Goal: Information Seeking & Learning: Learn about a topic

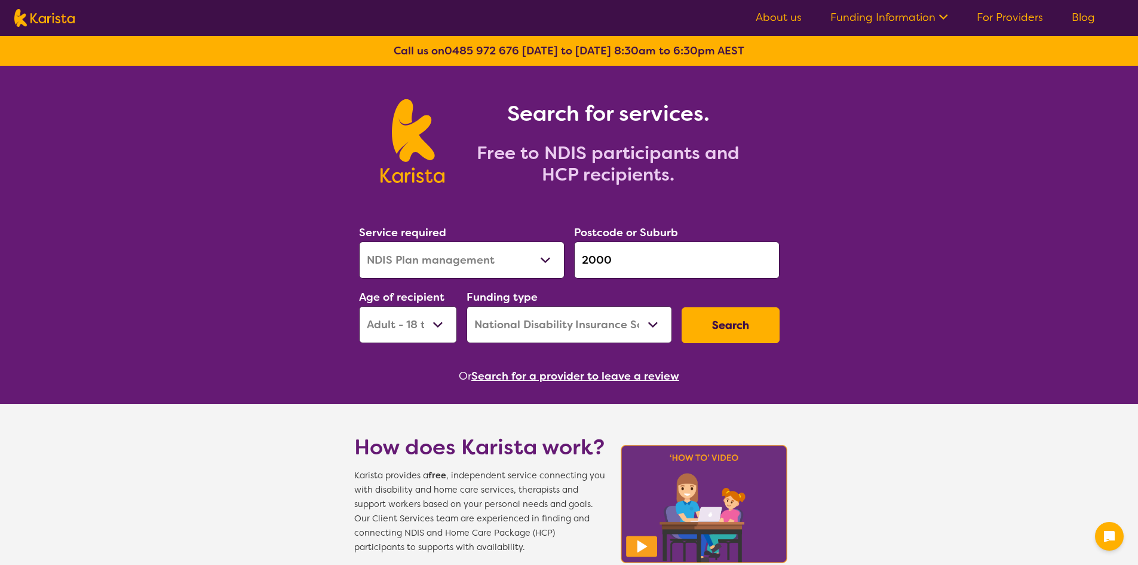
select select "NDIS Plan management"
select select "AD"
select select "NDIS"
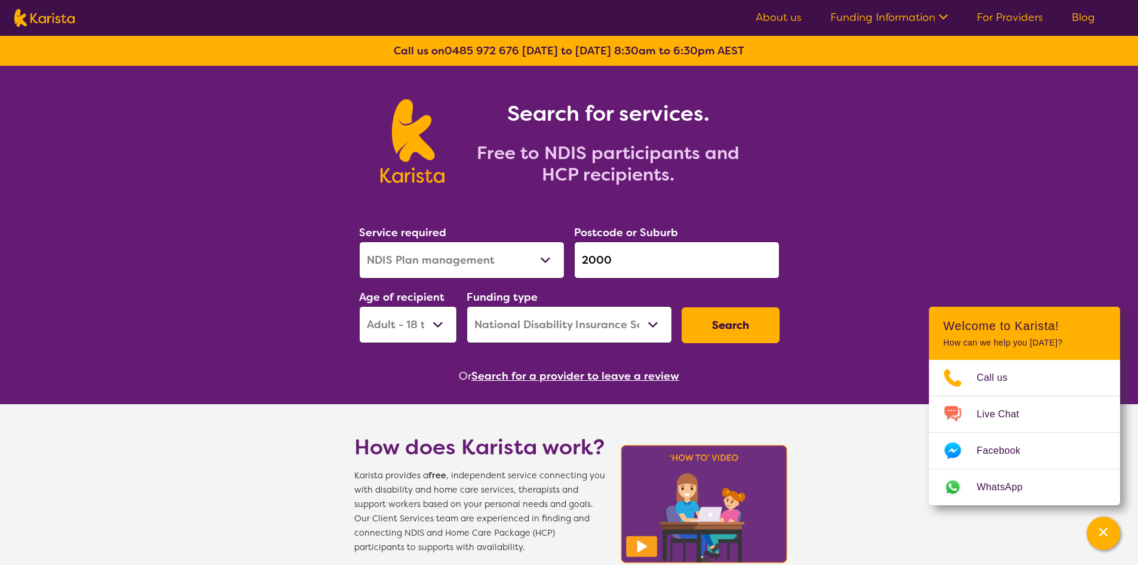
click at [962, 115] on div "Search for services. Free to NDIS participants and HCP recipients." at bounding box center [569, 128] width 1138 height 124
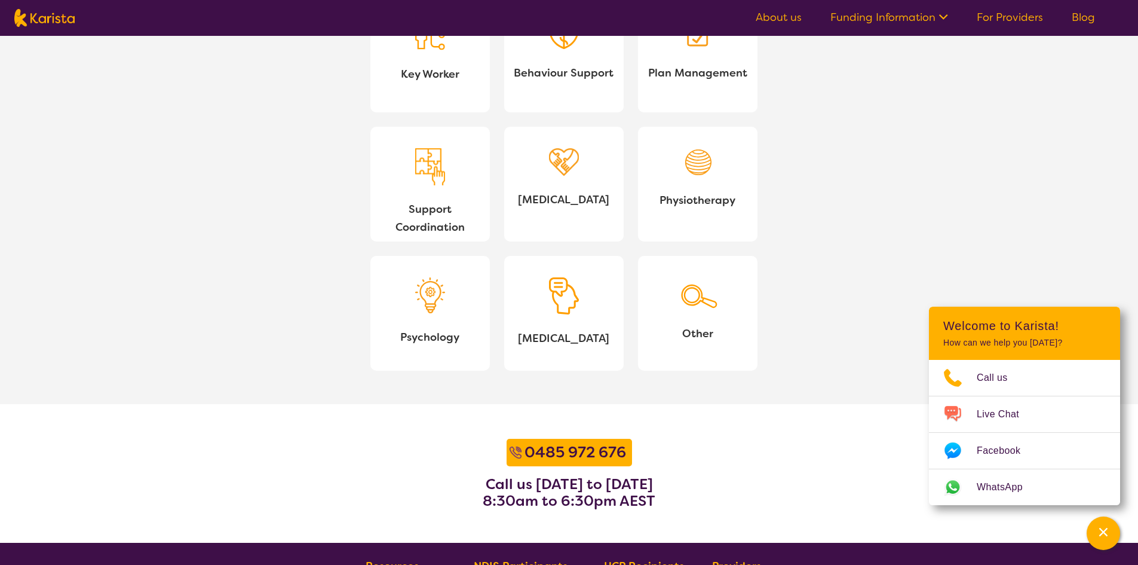
scroll to position [1020, 0]
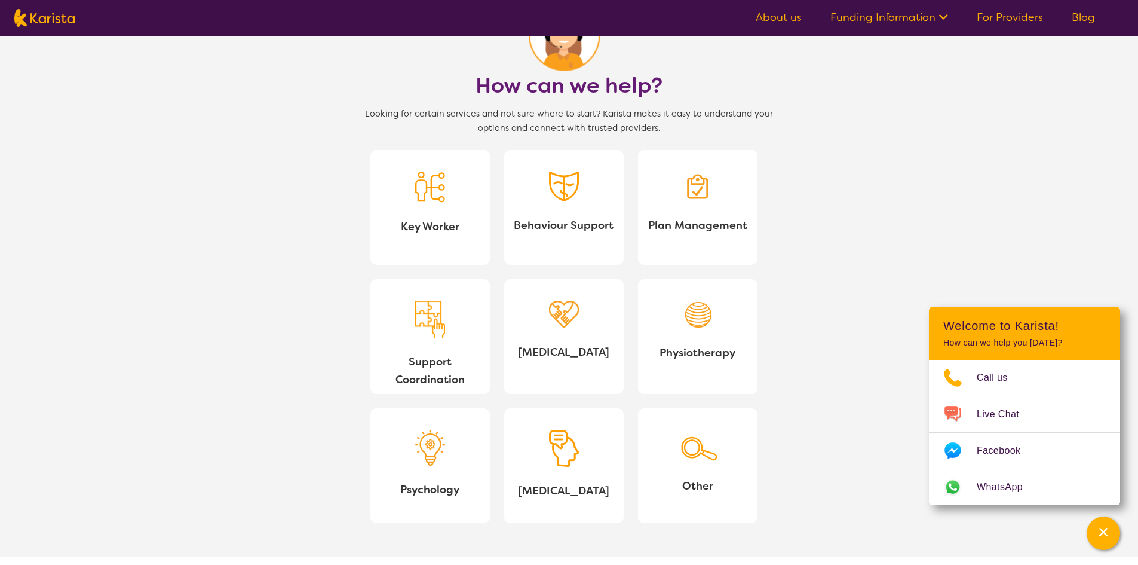
click at [574, 477] on link "[MEDICAL_DATA]" at bounding box center [563, 465] width 119 height 115
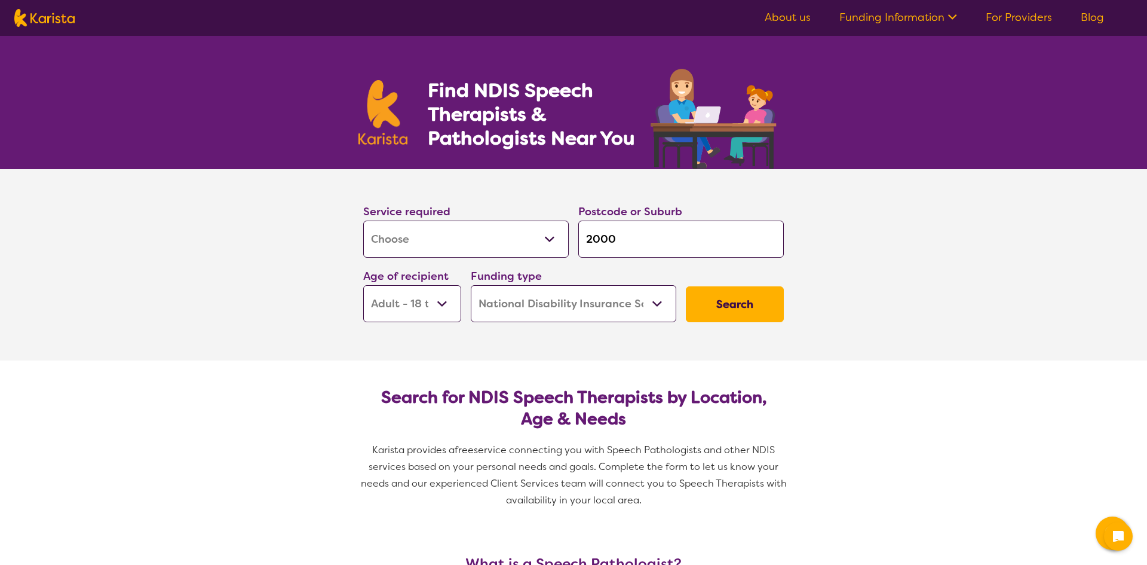
select select "[MEDICAL_DATA]"
select select "AD"
select select "NDIS"
select select "[MEDICAL_DATA]"
select select "AD"
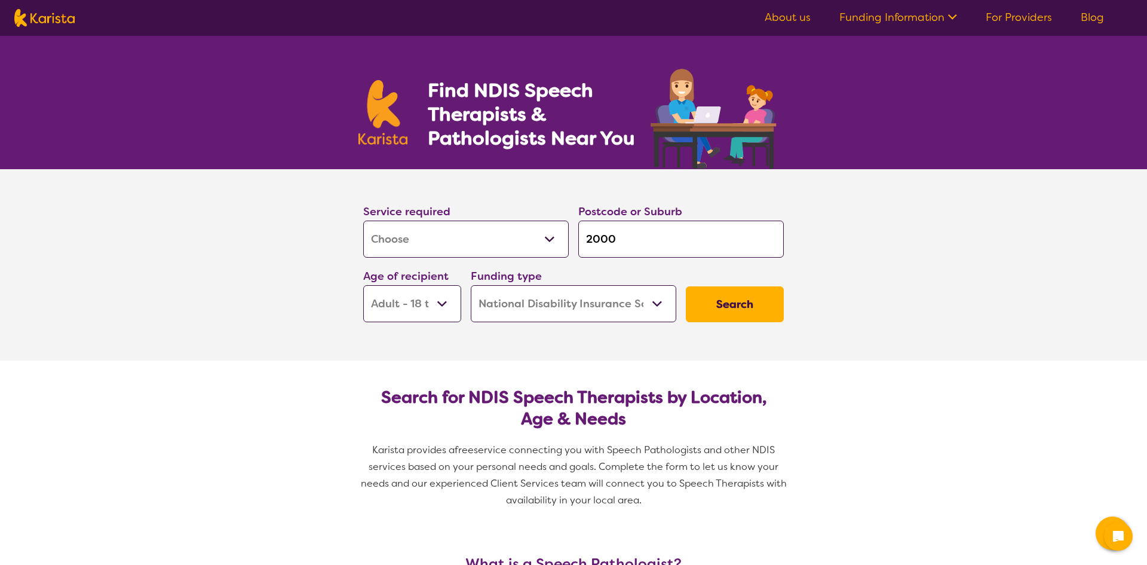
select select "NDIS"
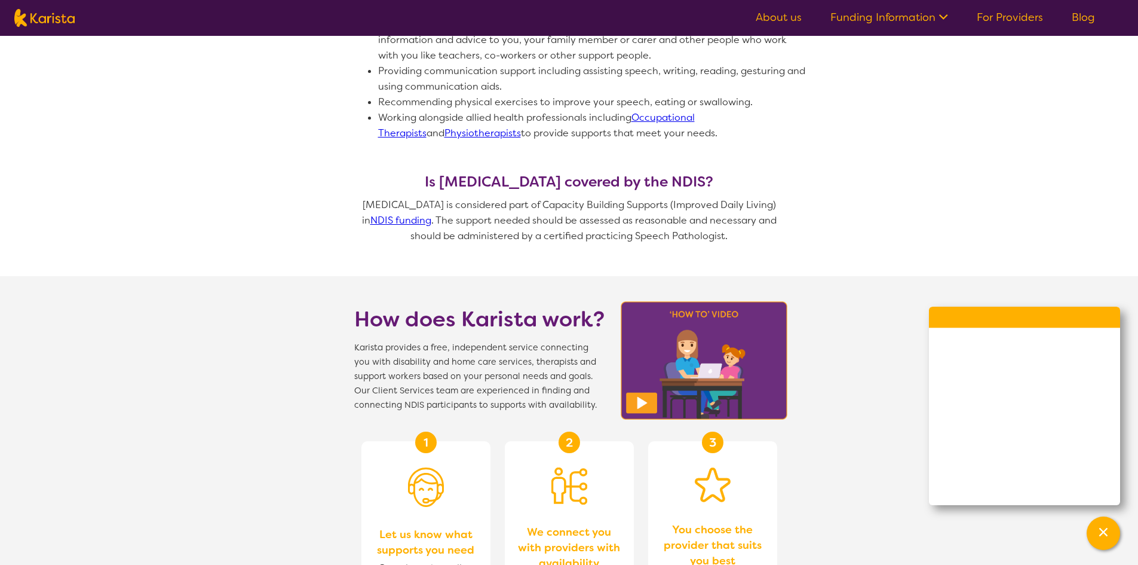
scroll to position [976, 0]
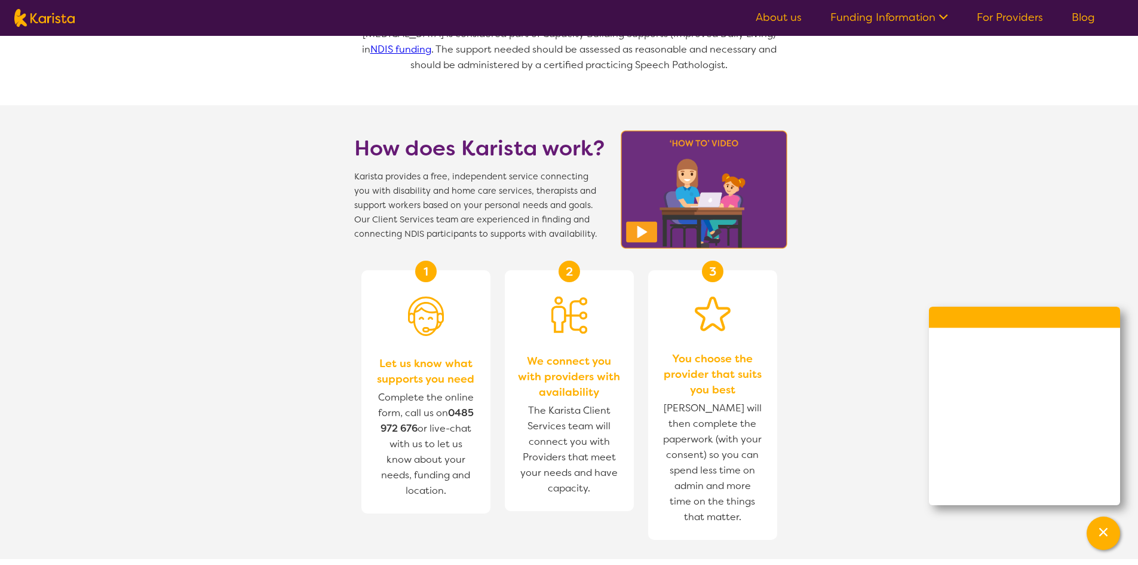
click at [584, 382] on span "We connect you with providers with availability" at bounding box center [569, 376] width 105 height 47
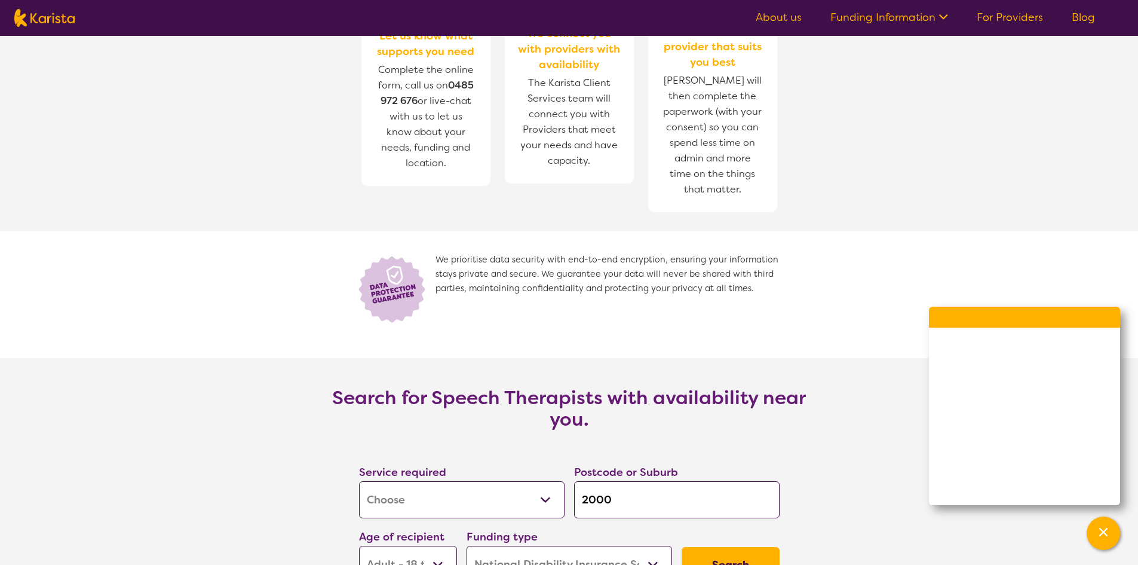
scroll to position [1394, 0]
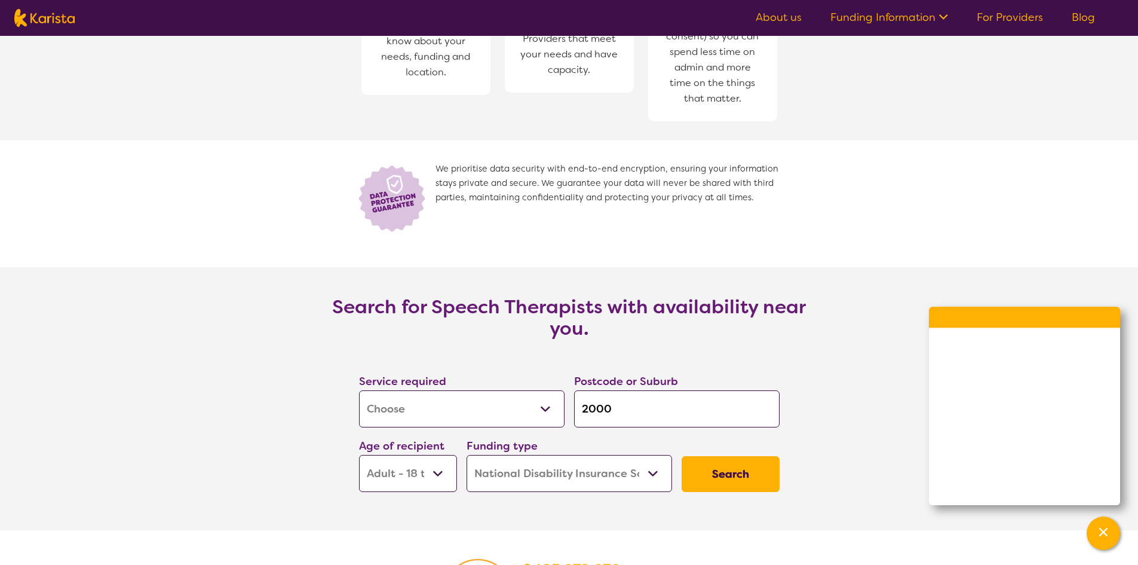
click at [568, 317] on h3 "Search for Speech Therapists with availability near you." at bounding box center [569, 317] width 478 height 43
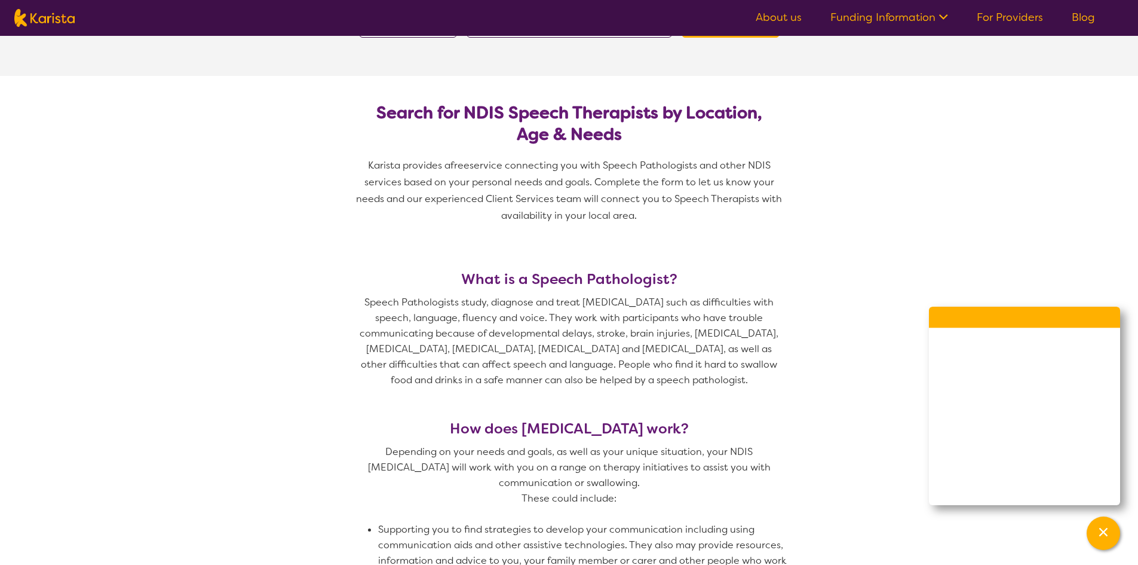
scroll to position [0, 0]
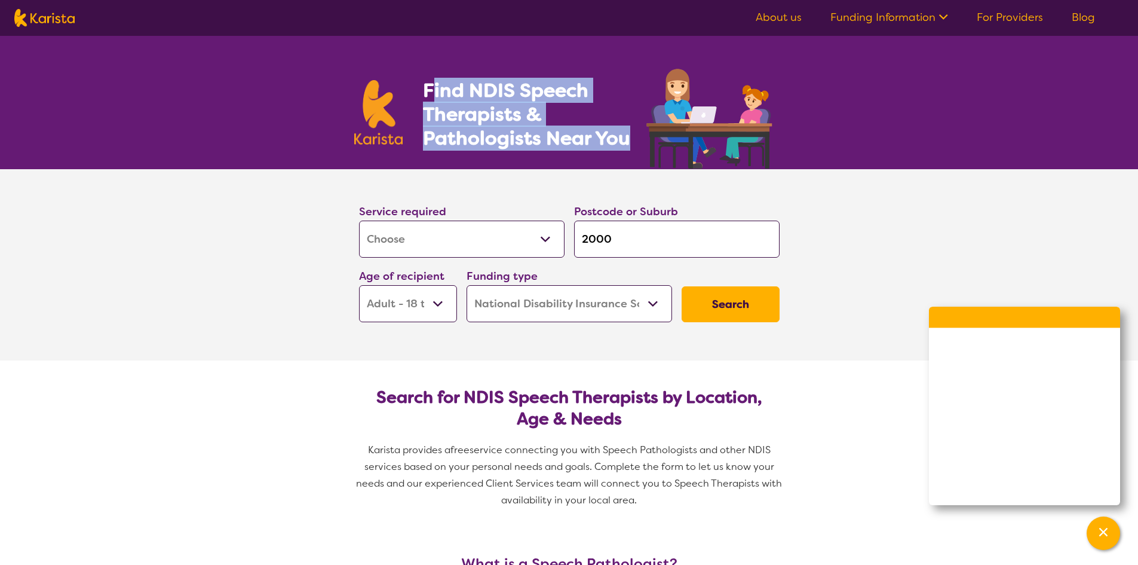
drag, startPoint x: 525, startPoint y: 109, endPoint x: 636, endPoint y: 151, distance: 118.7
click at [636, 151] on section "Find NDIS Speech Therapists & Pathologists Near You" at bounding box center [569, 102] width 459 height 133
click at [613, 138] on h1 "Find NDIS Speech Therapists & Pathologists Near You" at bounding box center [533, 114] width 221 height 72
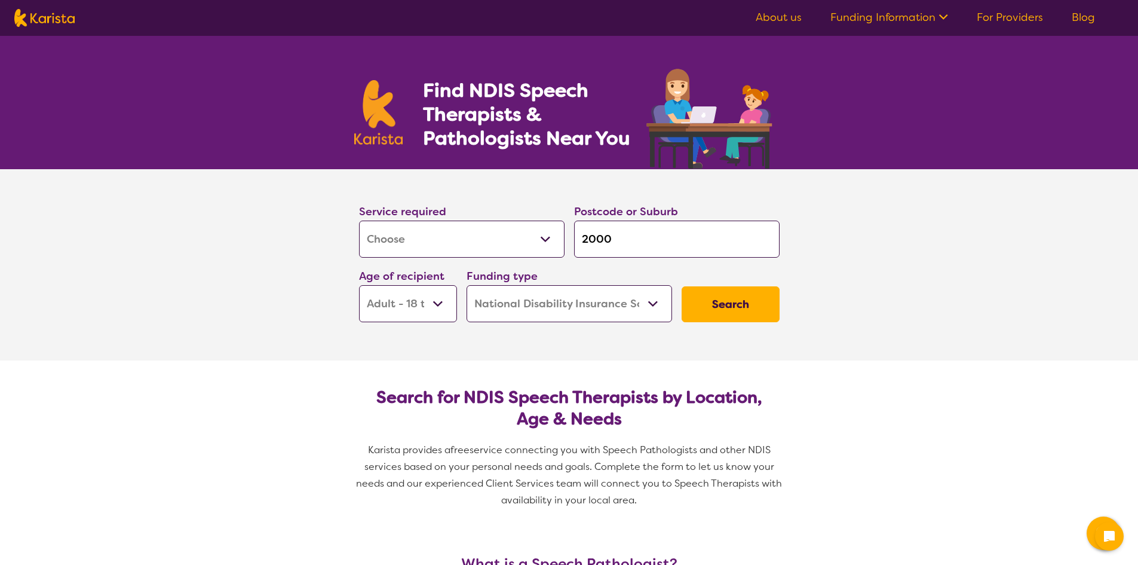
select select "[MEDICAL_DATA]"
select select "AD"
select select "NDIS"
select select "[MEDICAL_DATA]"
select select "AD"
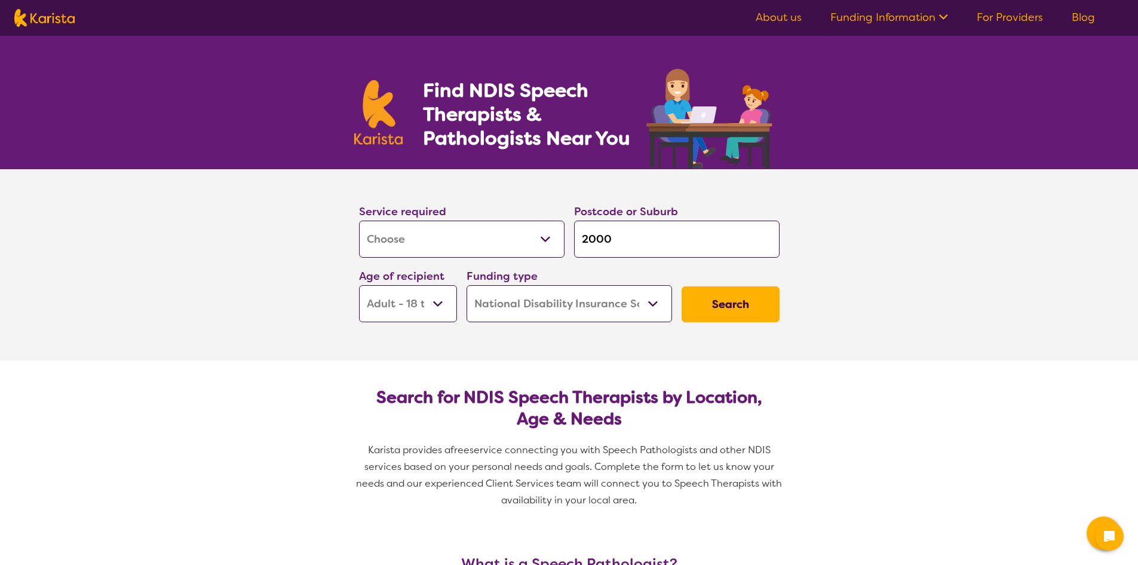
select select "NDIS"
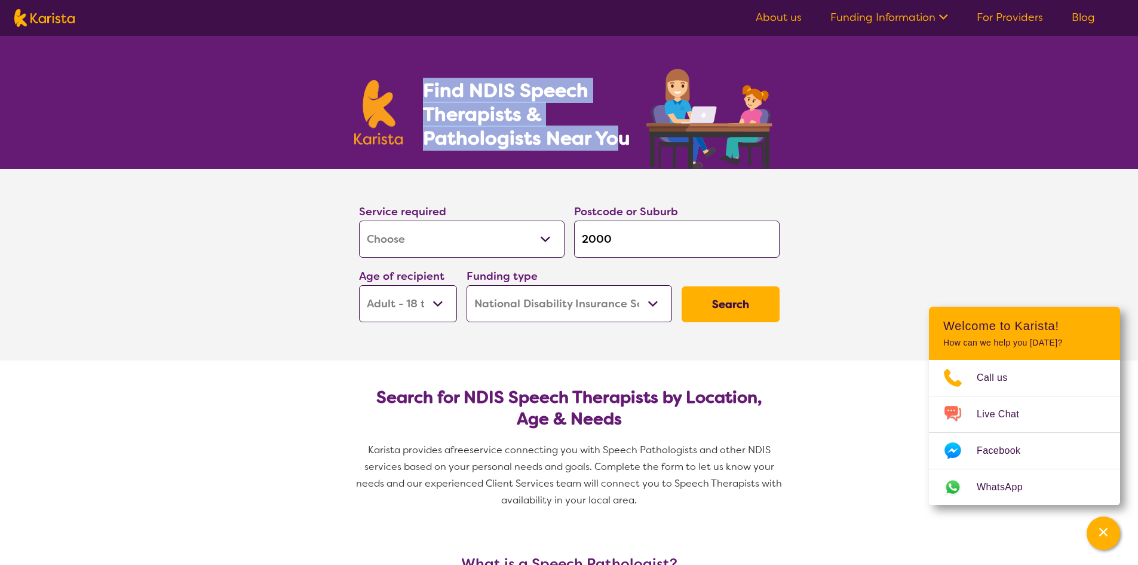
drag, startPoint x: 424, startPoint y: 84, endPoint x: 614, endPoint y: 137, distance: 197.4
click at [614, 137] on h1 "Find NDIS Speech Therapists & Pathologists Near You" at bounding box center [533, 114] width 221 height 72
